Goal: Check status: Check status

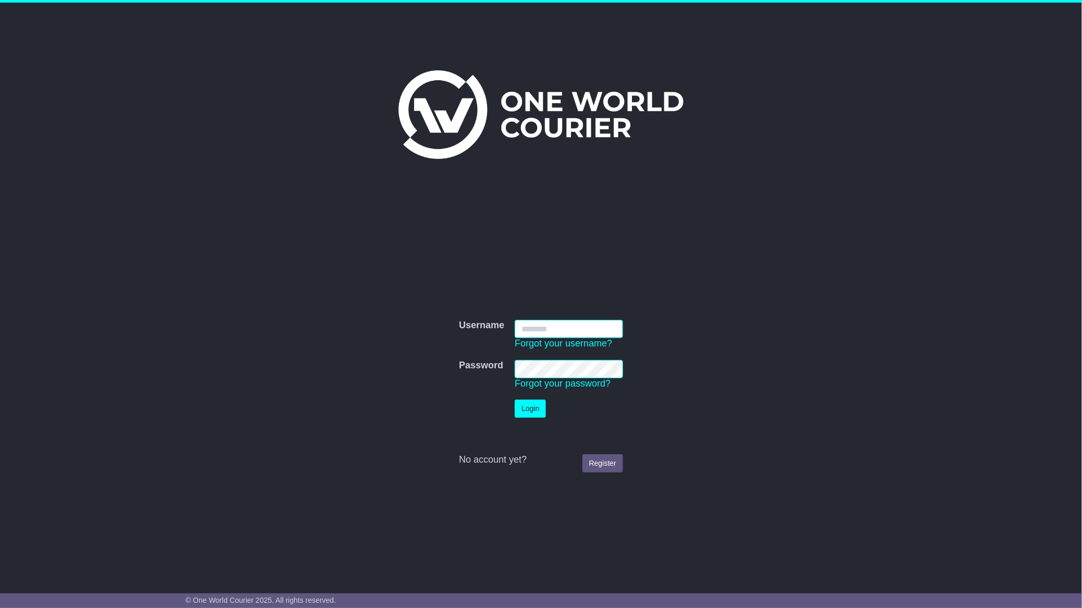
type input "**********"
click at [532, 407] on button "Login" at bounding box center [530, 409] width 31 height 18
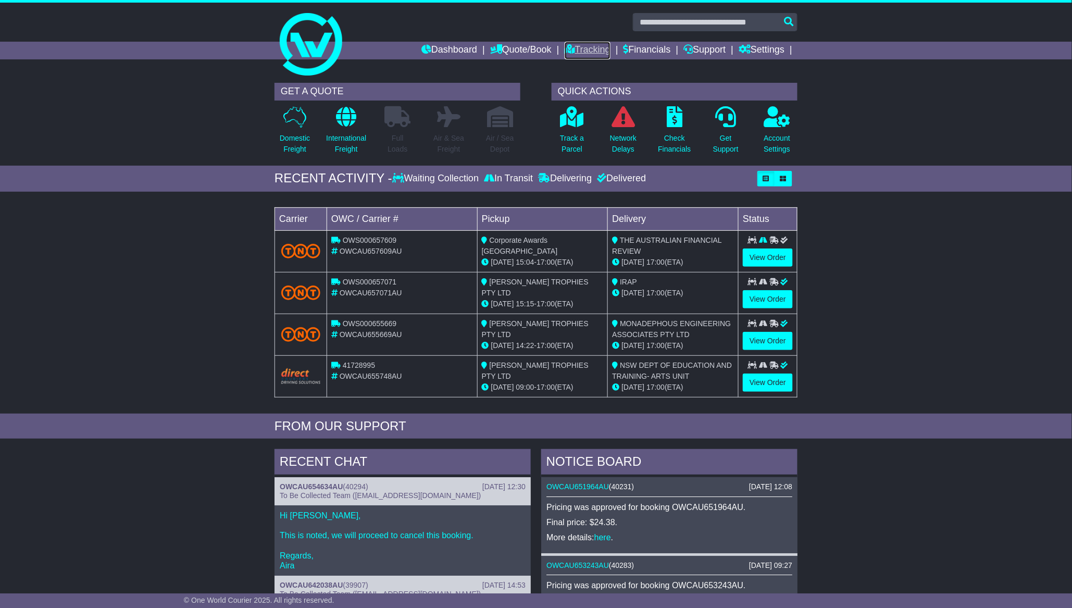
click at [576, 49] on link "Tracking" at bounding box center [588, 51] width 46 height 18
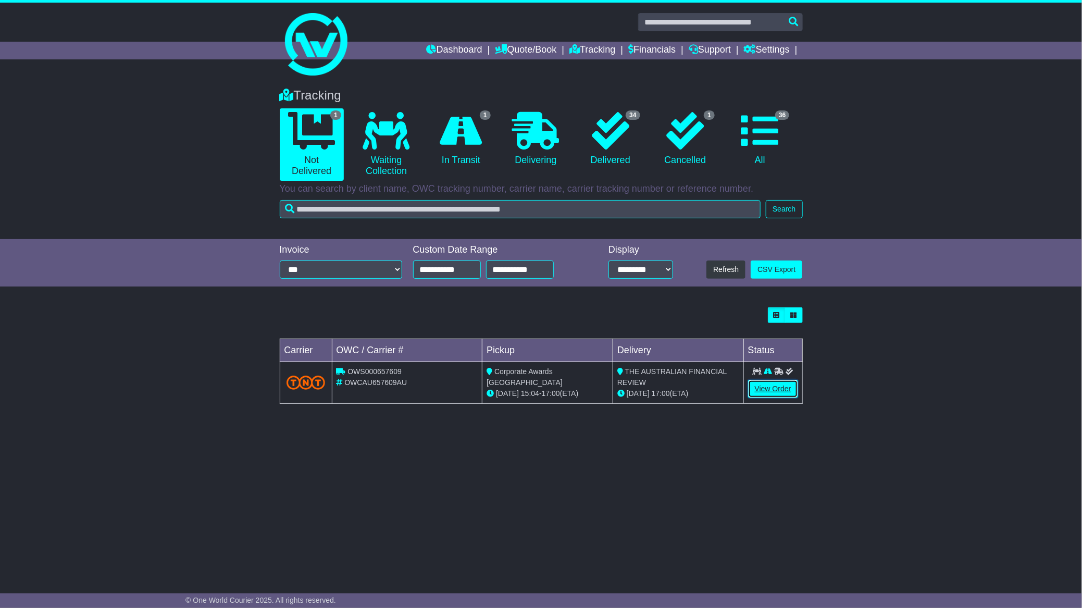
click at [781, 389] on link "View Order" at bounding box center [773, 389] width 50 height 18
